Goal: Transaction & Acquisition: Purchase product/service

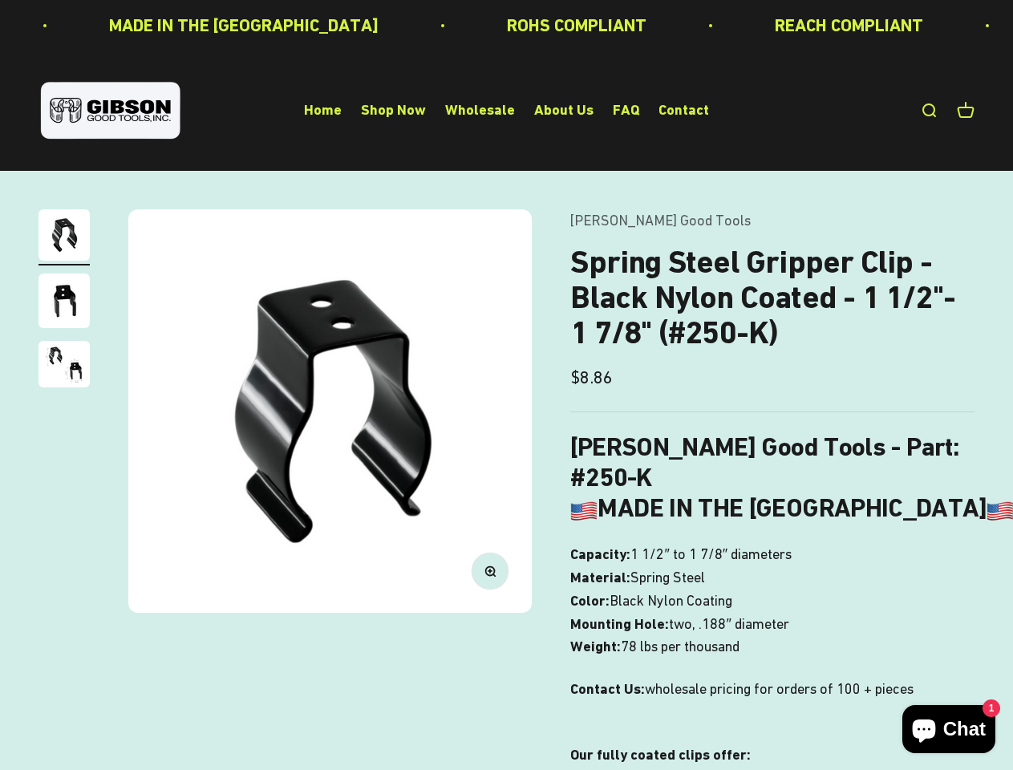
click at [506, 385] on img at bounding box center [329, 410] width 403 height 403
click at [330, 411] on img at bounding box center [329, 410] width 403 height 403
click at [490, 570] on icon "button" at bounding box center [490, 571] width 4 height 4
click at [64, 237] on img "Go to item 1" at bounding box center [64, 234] width 51 height 51
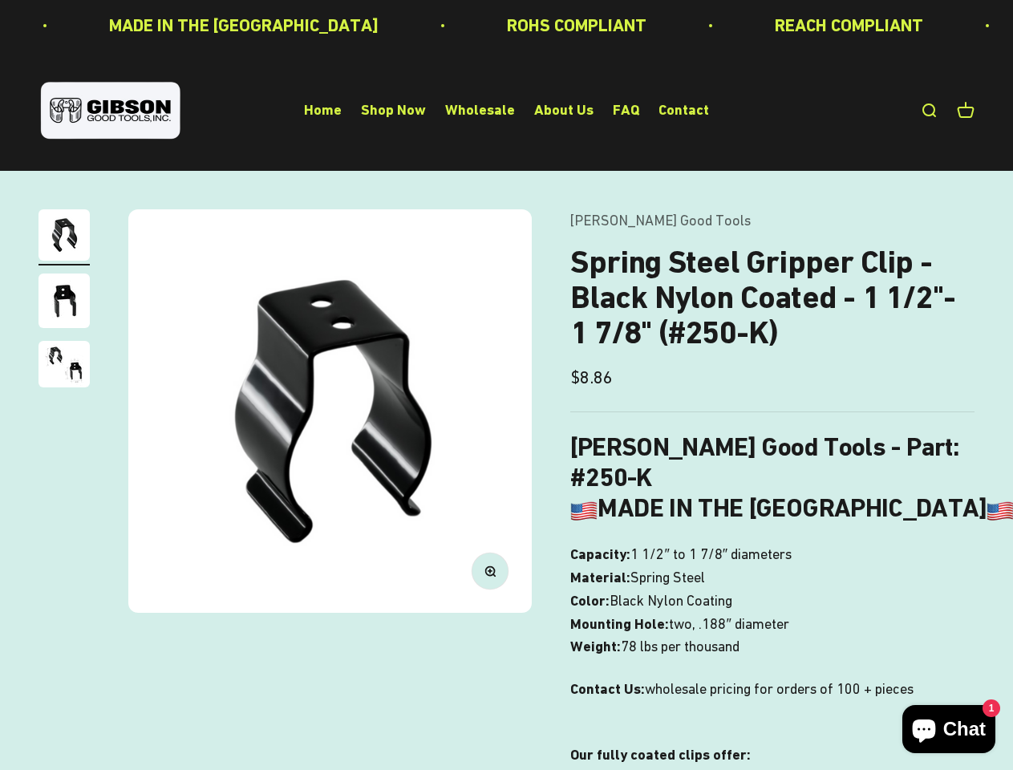
click at [64, 303] on img "Go to item 2" at bounding box center [64, 301] width 51 height 55
click at [64, 367] on img "Go to item 3" at bounding box center [64, 364] width 51 height 47
